Goal: Task Accomplishment & Management: Manage account settings

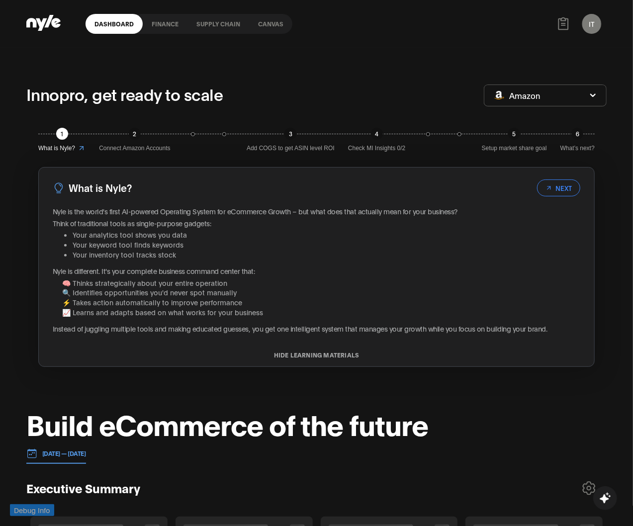
click at [590, 20] on button "IT" at bounding box center [591, 24] width 19 height 20
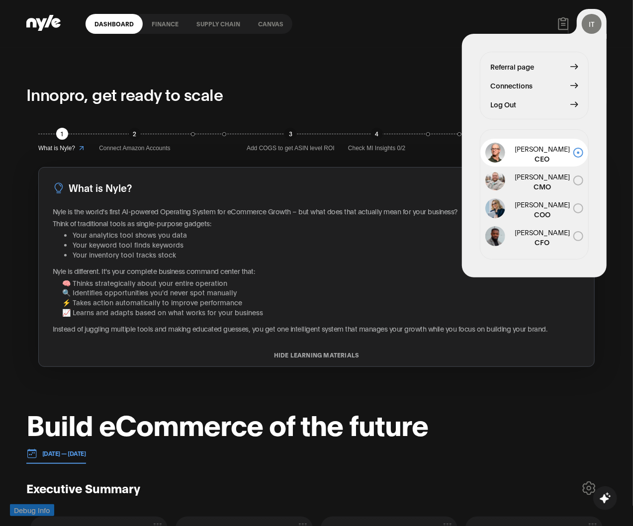
click at [501, 105] on span "Log Out" at bounding box center [503, 104] width 26 height 11
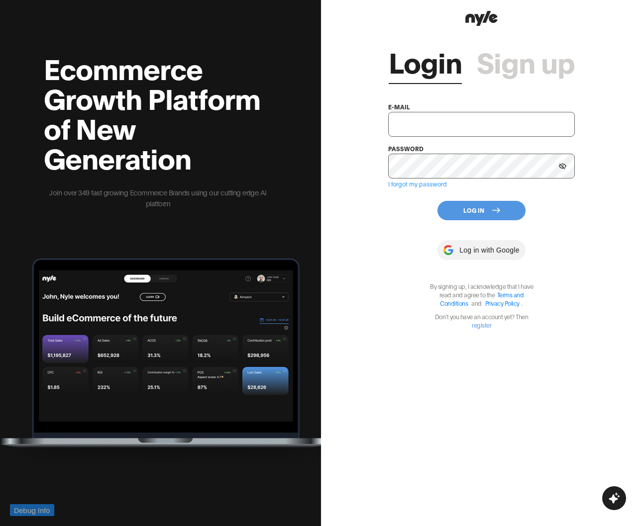
click at [424, 125] on input "text" at bounding box center [481, 124] width 187 height 25
type input "[EMAIL_ADDRESS][PERSON_NAME]"
click at [405, 226] on div "Login Sign up e-mail [EMAIL_ADDRESS][PERSON_NAME] password I forgot my password…" at bounding box center [481, 178] width 187 height 301
click at [511, 214] on button "Log In" at bounding box center [481, 210] width 88 height 19
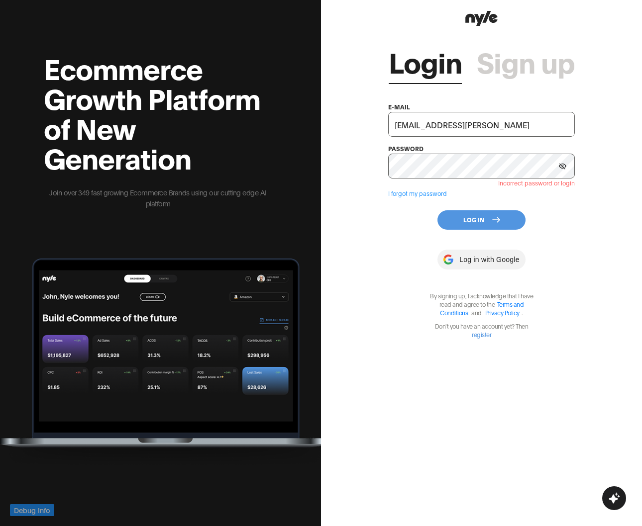
click at [388, 236] on div "Login Sign up e-mail [EMAIL_ADDRESS][PERSON_NAME] password Incorrect password o…" at bounding box center [481, 183] width 187 height 310
click at [471, 222] on button "Log In" at bounding box center [481, 219] width 88 height 19
click at [451, 117] on input "[EMAIL_ADDRESS][PERSON_NAME]" at bounding box center [481, 124] width 187 height 25
paste input "y"
type input "[EMAIL_ADDRESS][PERSON_NAME]"
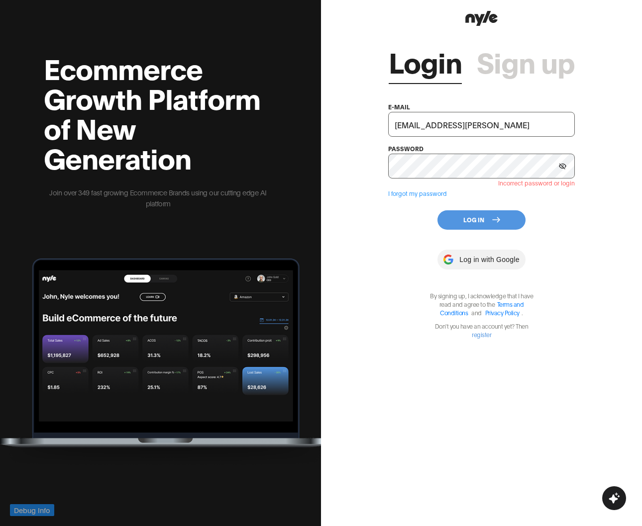
click at [483, 222] on button "Log In" at bounding box center [481, 219] width 88 height 19
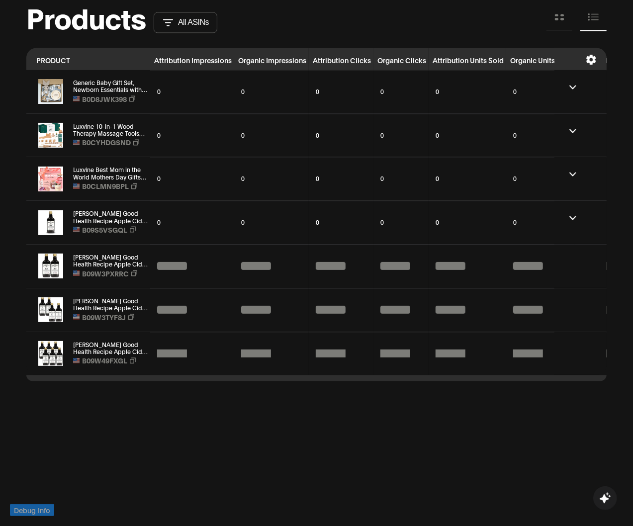
scroll to position [939, 0]
